Goal: Task Accomplishment & Management: Manage account settings

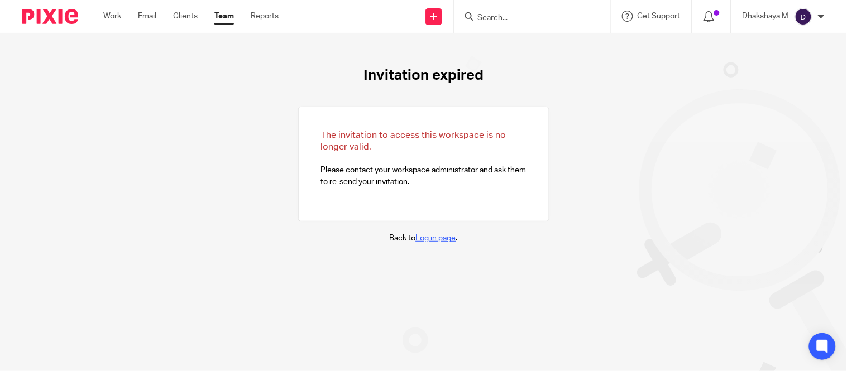
click at [430, 236] on link "Log in page" at bounding box center [436, 239] width 40 height 8
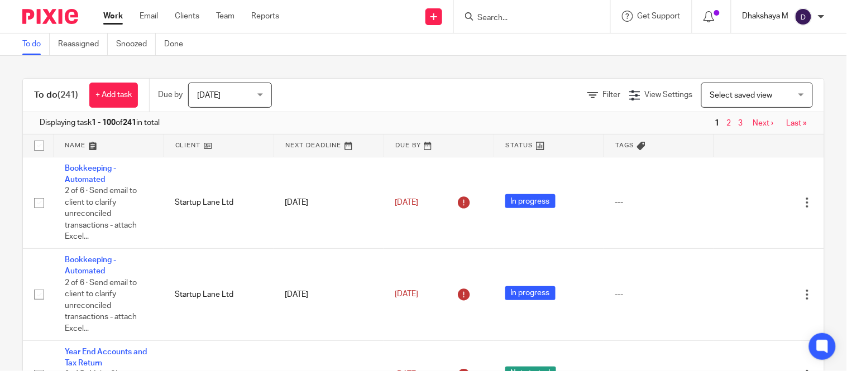
click at [776, 21] on p "Dhakshaya M" at bounding box center [766, 16] width 46 height 11
click at [782, 38] on li "My profile" at bounding box center [782, 44] width 74 height 16
click at [785, 43] on span "My profile" at bounding box center [778, 44] width 35 height 8
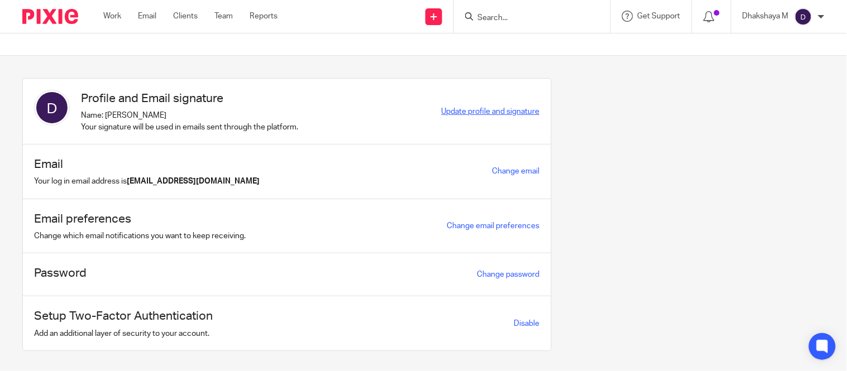
click at [498, 111] on span "Update profile and signature" at bounding box center [491, 112] width 98 height 8
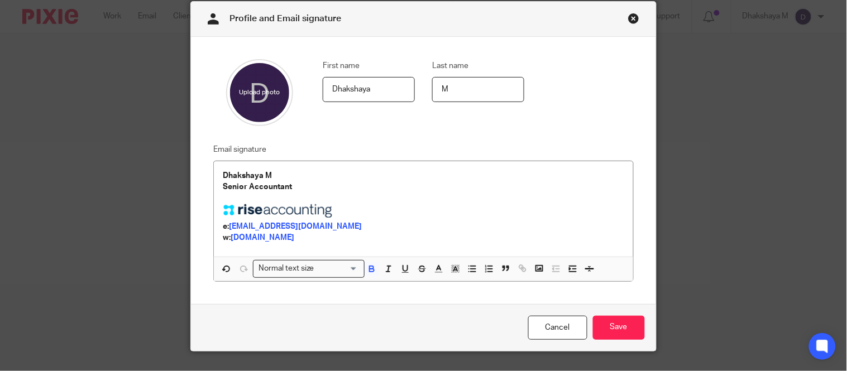
scroll to position [45, 0]
